Goal: Task Accomplishment & Management: Use online tool/utility

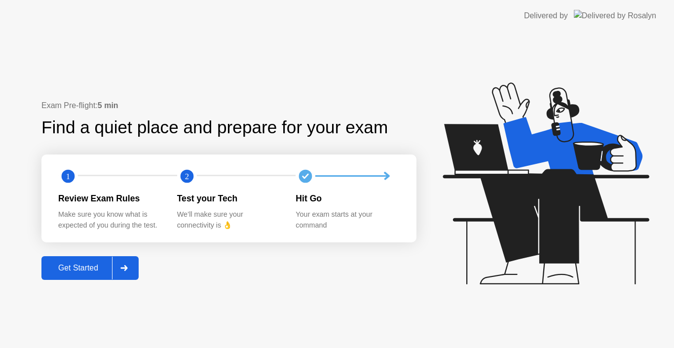
click at [120, 276] on div at bounding box center [124, 268] width 24 height 23
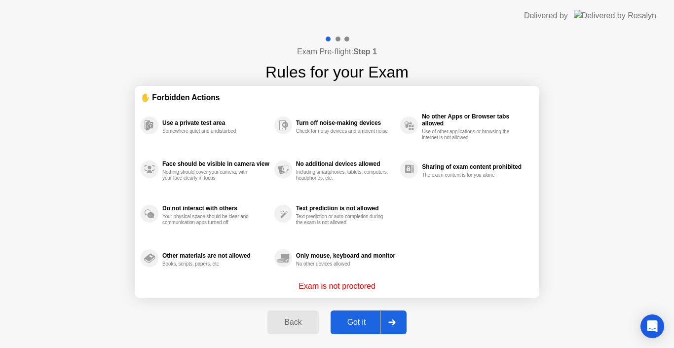
click at [370, 319] on div "Got it" at bounding box center [357, 322] width 46 height 9
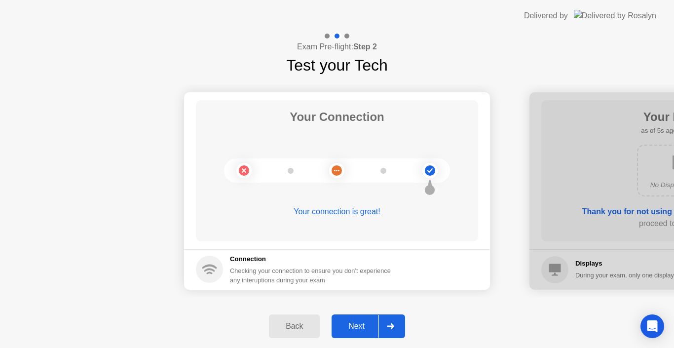
click at [370, 319] on button "Next" at bounding box center [369, 326] width 74 height 24
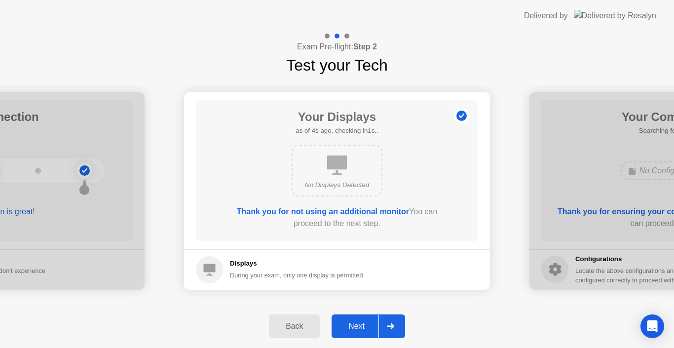
click at [387, 323] on icon at bounding box center [390, 326] width 7 height 6
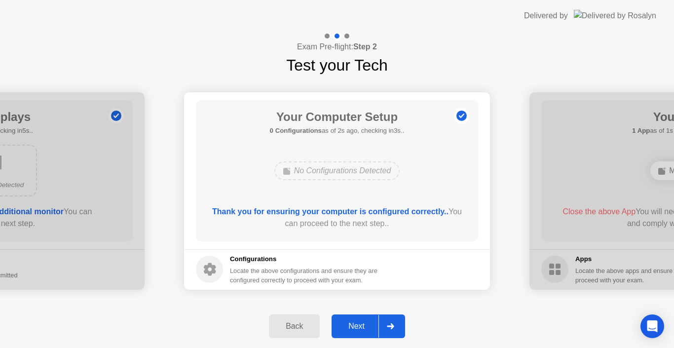
click at [386, 324] on div at bounding box center [390, 326] width 24 height 23
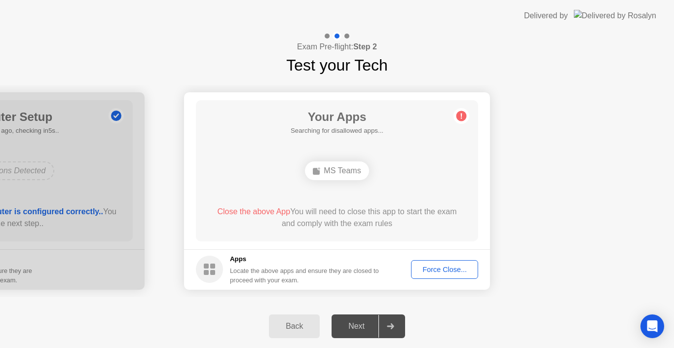
click at [418, 276] on button "Force Close..." at bounding box center [444, 269] width 67 height 19
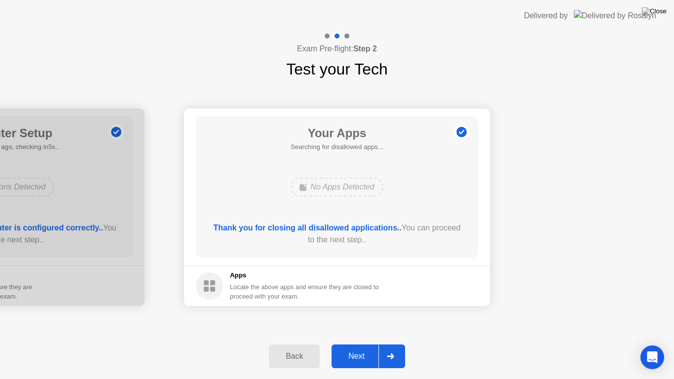
click at [378, 347] on button "Next" at bounding box center [369, 356] width 74 height 24
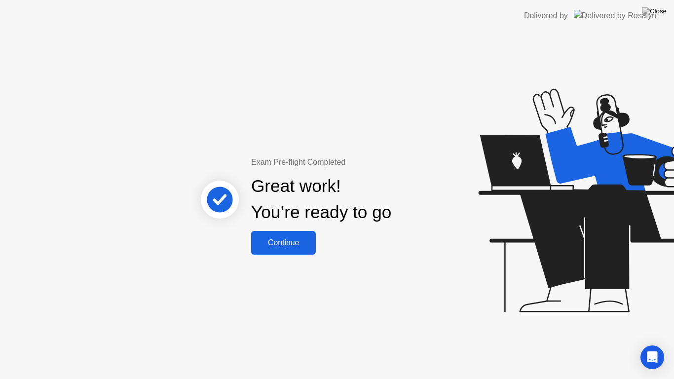
click at [297, 238] on div "Continue" at bounding box center [283, 242] width 59 height 9
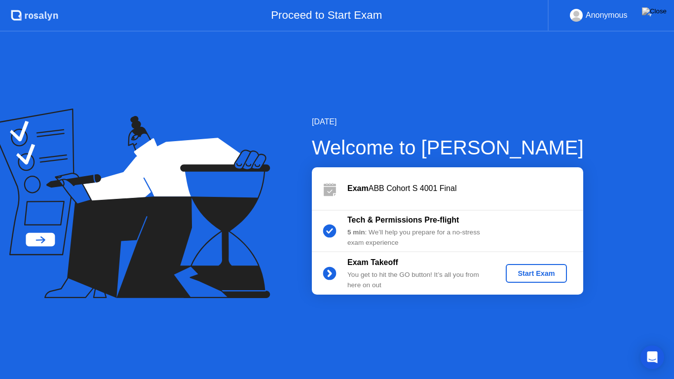
click at [548, 267] on button "Start Exam" at bounding box center [536, 273] width 61 height 19
